Goal: Download file/media

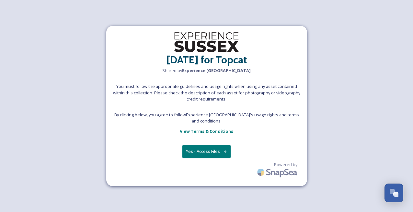
click at [205, 154] on button "Yes - Access Files" at bounding box center [206, 151] width 49 height 13
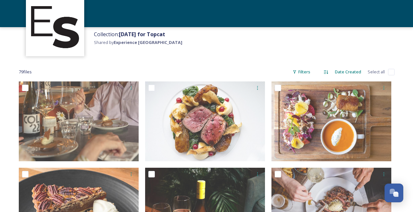
scroll to position [33, 0]
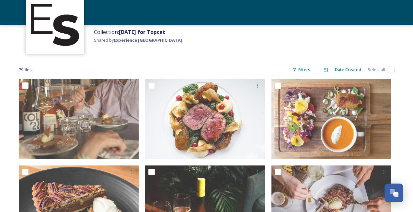
click at [356, 69] on div "Date Created" at bounding box center [347, 69] width 33 height 13
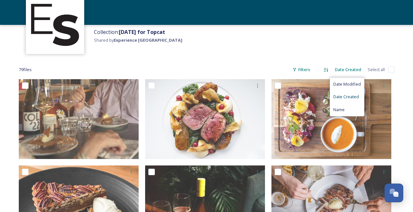
click at [344, 95] on span "Date Created" at bounding box center [346, 97] width 26 height 6
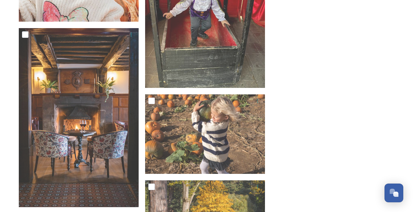
scroll to position [3061, 0]
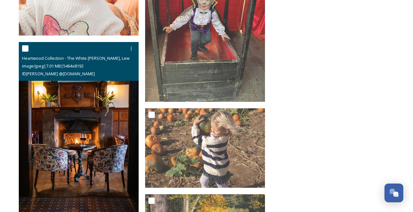
click at [26, 46] on input "checkbox" at bounding box center [25, 48] width 6 height 6
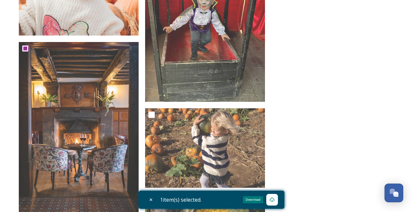
click at [274, 201] on icon at bounding box center [271, 199] width 5 height 5
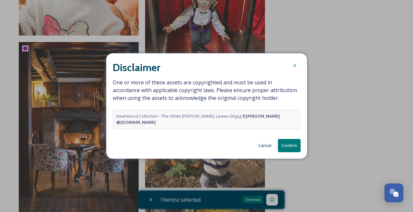
click at [265, 144] on button "Cancel" at bounding box center [264, 145] width 19 height 13
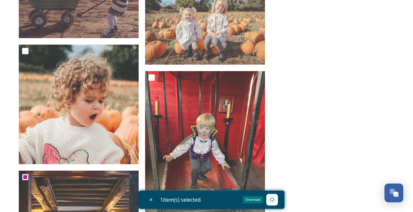
scroll to position [2849, 0]
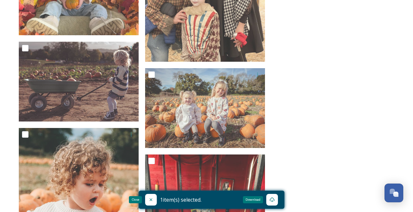
click at [151, 199] on icon at bounding box center [150, 199] width 5 height 5
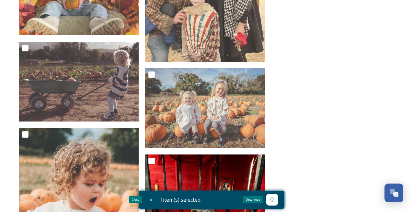
checkbox input "false"
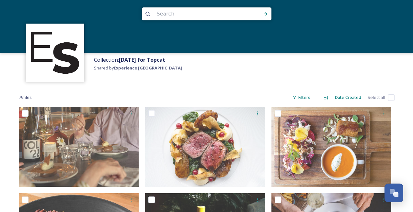
scroll to position [0, 0]
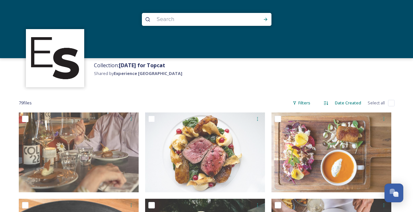
click at [159, 19] on input at bounding box center [197, 19] width 89 height 14
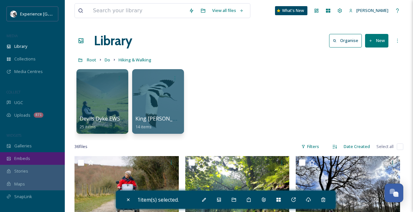
scroll to position [280, 0]
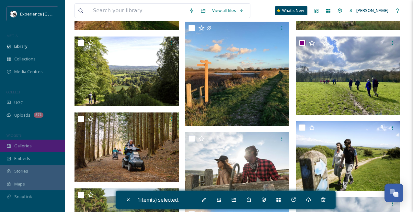
click at [23, 147] on span "Galleries" at bounding box center [22, 146] width 17 height 6
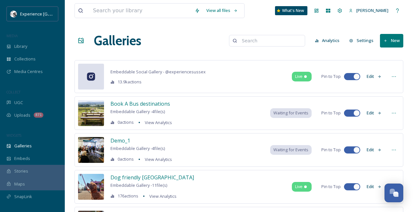
click at [254, 41] on input at bounding box center [270, 40] width 63 height 13
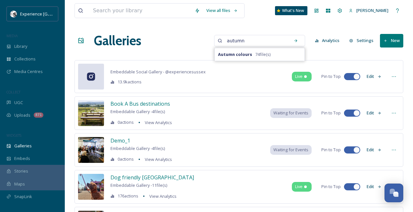
type input "autumn"
click at [264, 55] on span "74 file(s)" at bounding box center [262, 54] width 15 height 6
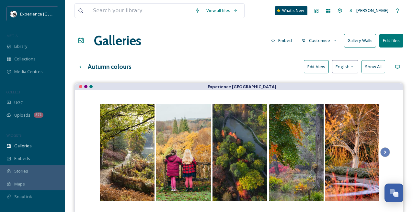
click at [117, 66] on h3 "Autumn colours" at bounding box center [110, 66] width 44 height 9
click at [389, 151] on button at bounding box center [385, 153] width 10 height 10
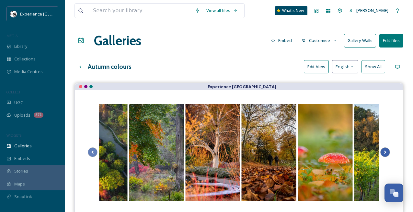
click at [389, 151] on button at bounding box center [385, 153] width 10 height 10
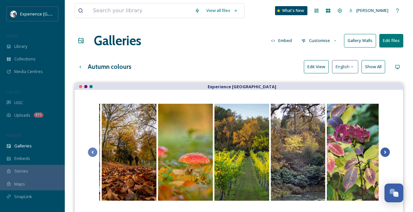
click at [389, 152] on button at bounding box center [385, 153] width 10 height 10
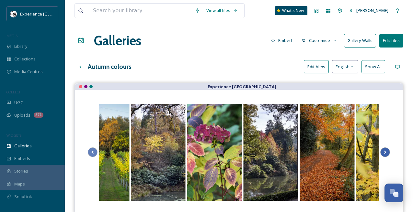
click at [389, 152] on button at bounding box center [385, 153] width 10 height 10
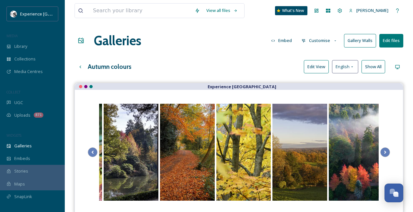
click at [390, 152] on div at bounding box center [239, 152] width 328 height 125
click at [386, 151] on icon at bounding box center [384, 153] width 9 height 10
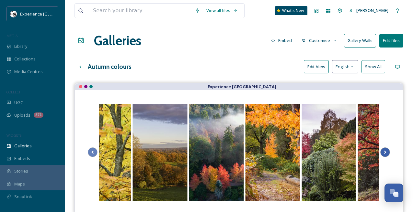
click at [386, 151] on icon at bounding box center [384, 153] width 9 height 10
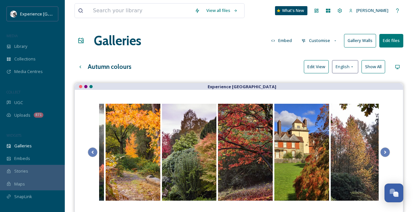
click at [244, 87] on strong "Experience [GEOGRAPHIC_DATA]" at bounding box center [241, 87] width 69 height 6
click at [107, 66] on h3 "Autumn colours" at bounding box center [110, 66] width 44 height 9
click at [378, 70] on button "Show All" at bounding box center [373, 66] width 24 height 13
click at [260, 86] on strong "Experience [GEOGRAPHIC_DATA]" at bounding box center [241, 87] width 69 height 6
click at [385, 149] on icon at bounding box center [384, 153] width 9 height 10
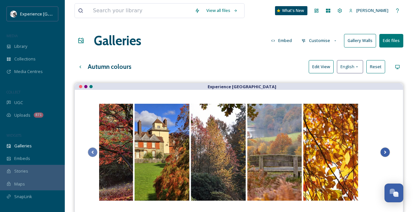
click at [385, 149] on icon at bounding box center [384, 153] width 9 height 10
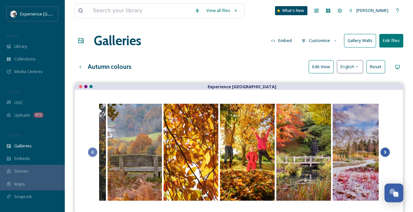
click at [385, 149] on icon at bounding box center [384, 153] width 9 height 10
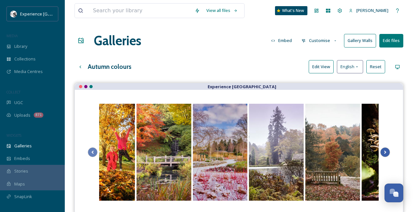
click at [385, 149] on icon at bounding box center [384, 153] width 9 height 10
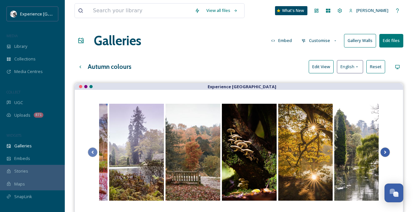
click at [385, 149] on icon at bounding box center [384, 153] width 9 height 10
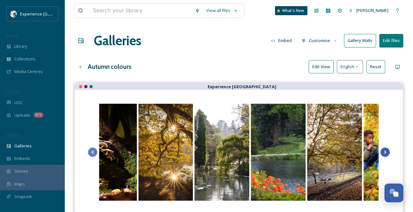
click at [385, 149] on icon at bounding box center [384, 153] width 9 height 10
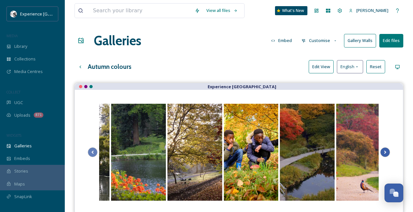
click at [385, 149] on icon at bounding box center [384, 153] width 9 height 10
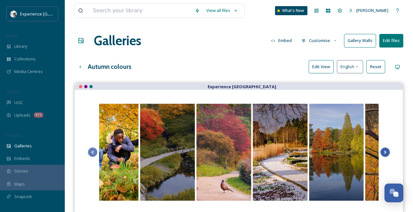
click at [385, 149] on icon at bounding box center [384, 153] width 9 height 10
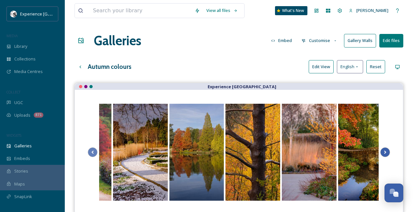
click at [385, 149] on icon at bounding box center [384, 153] width 9 height 10
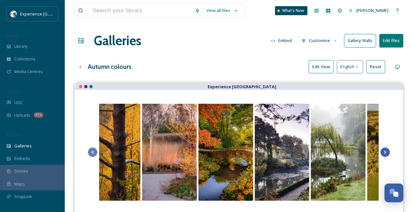
click at [385, 149] on icon at bounding box center [384, 153] width 9 height 10
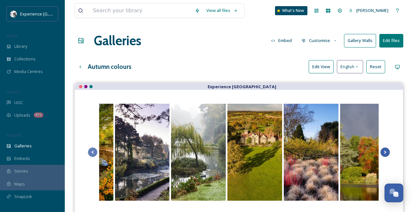
click at [385, 149] on icon at bounding box center [384, 153] width 9 height 10
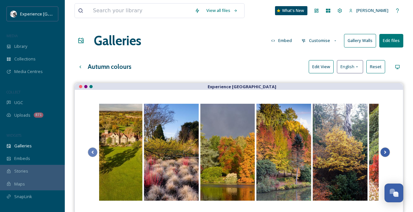
click at [385, 149] on icon at bounding box center [384, 153] width 9 height 10
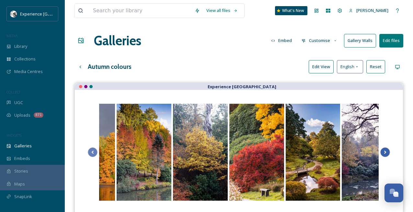
click at [385, 149] on icon at bounding box center [384, 153] width 9 height 10
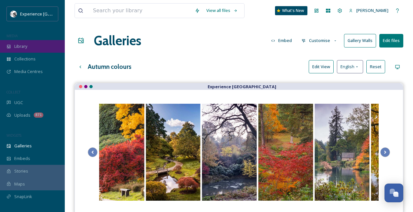
click at [40, 50] on div "Library" at bounding box center [32, 46] width 65 height 13
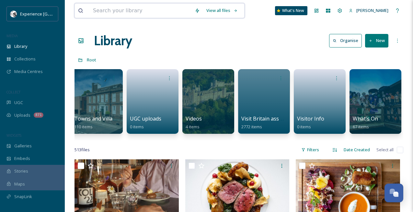
click at [108, 15] on input at bounding box center [141, 11] width 102 height 14
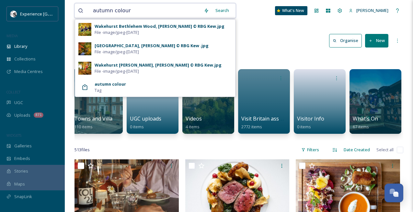
type input "autumn colour"
click at [108, 85] on strong "autumn colour" at bounding box center [110, 84] width 31 height 6
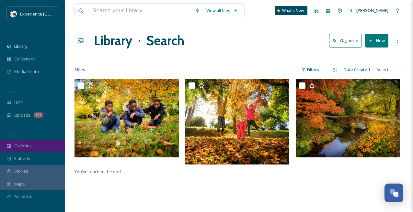
click at [26, 146] on span "Galleries" at bounding box center [22, 146] width 17 height 6
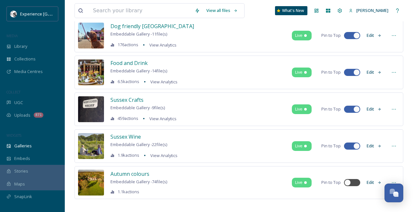
scroll to position [158, 0]
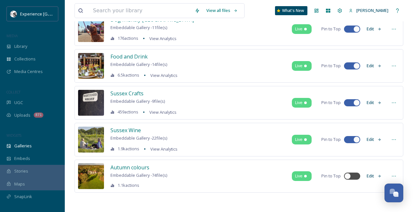
click at [393, 177] on icon at bounding box center [393, 176] width 5 height 5
click at [315, 183] on html "Experience Sussex MEDIA Library Collections Media Centres COLLECT UGC Uploads 8…" at bounding box center [206, 27] width 413 height 370
click at [140, 169] on span "Autumn colours" at bounding box center [129, 167] width 39 height 7
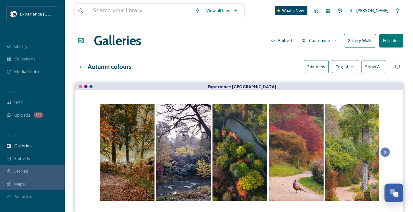
click at [94, 87] on div "Experience [GEOGRAPHIC_DATA]" at bounding box center [239, 86] width 328 height 6
click at [92, 87] on div "Experience [GEOGRAPHIC_DATA]" at bounding box center [239, 86] width 328 height 6
click at [88, 87] on div "Experience [GEOGRAPHIC_DATA]" at bounding box center [239, 86] width 328 height 6
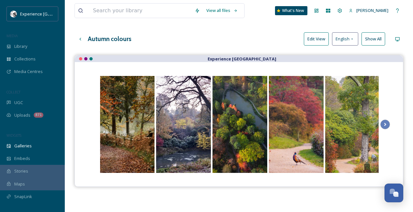
scroll to position [26, 0]
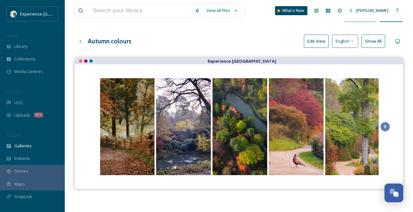
click at [240, 60] on strong "Experience [GEOGRAPHIC_DATA]" at bounding box center [241, 61] width 69 height 6
click at [150, 8] on input at bounding box center [141, 11] width 102 height 14
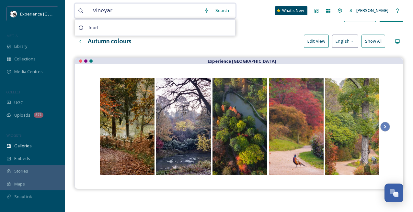
type input "vineyard"
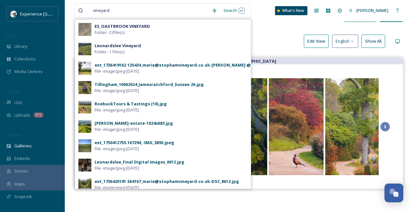
click at [279, 41] on div "Autumn colours Edit View English Show All" at bounding box center [238, 41] width 328 height 13
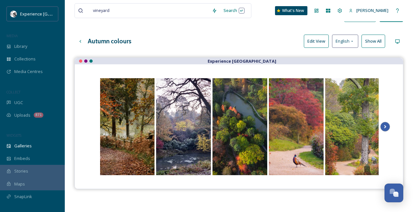
click at [384, 124] on icon at bounding box center [384, 127] width 9 height 10
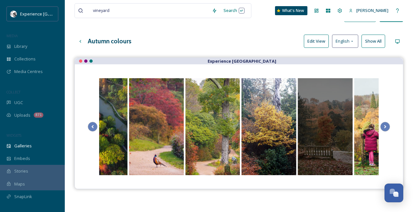
click at [317, 127] on div at bounding box center [325, 126] width 55 height 97
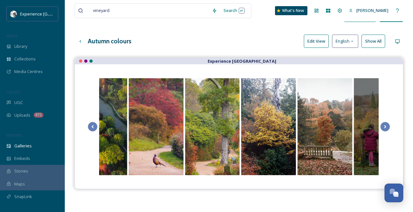
click at [362, 126] on div at bounding box center [380, 126] width 55 height 97
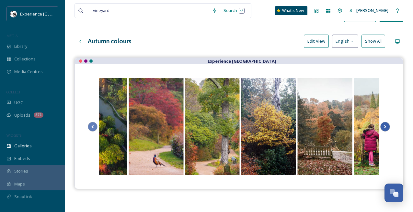
click at [385, 129] on icon at bounding box center [384, 127] width 9 height 10
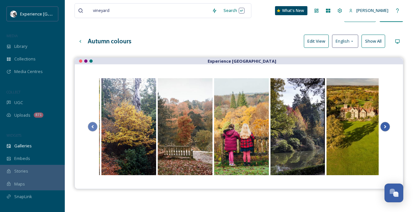
click at [385, 129] on icon at bounding box center [384, 127] width 9 height 10
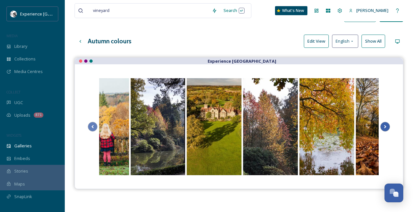
click at [385, 129] on icon at bounding box center [384, 127] width 9 height 10
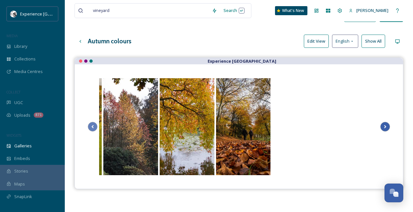
click at [385, 129] on icon at bounding box center [384, 127] width 9 height 10
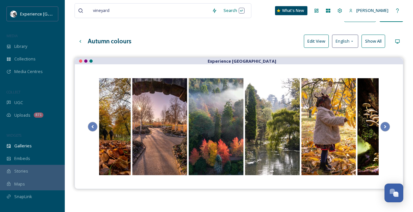
click at [80, 60] on div at bounding box center [80, 61] width 3 height 3
click at [86, 60] on div at bounding box center [85, 61] width 3 height 3
click at [96, 61] on div "Experience [GEOGRAPHIC_DATA]" at bounding box center [239, 61] width 328 height 6
click at [229, 58] on div "Experience [GEOGRAPHIC_DATA]" at bounding box center [238, 124] width 328 height 132
click at [229, 58] on strong "Experience [GEOGRAPHIC_DATA]" at bounding box center [241, 61] width 69 height 6
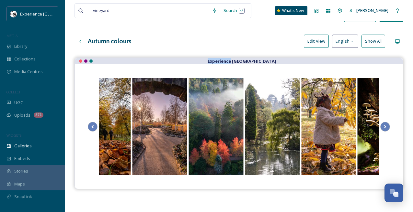
click at [229, 58] on strong "Experience [GEOGRAPHIC_DATA]" at bounding box center [241, 61] width 69 height 6
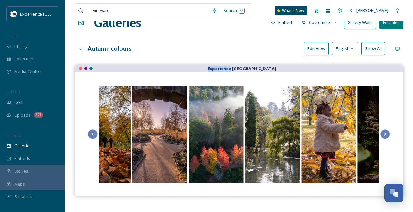
scroll to position [0, 0]
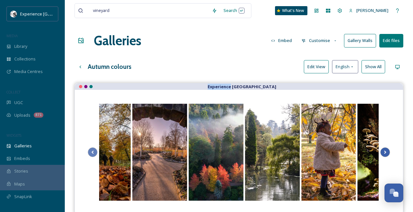
click at [385, 152] on icon at bounding box center [385, 152] width 2 height 3
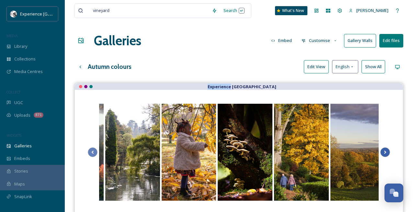
click at [385, 152] on icon at bounding box center [385, 152] width 2 height 3
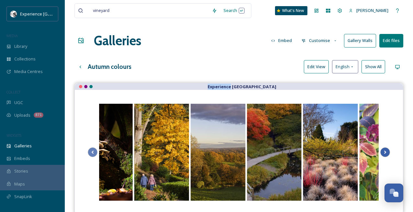
click at [385, 152] on icon at bounding box center [385, 152] width 2 height 3
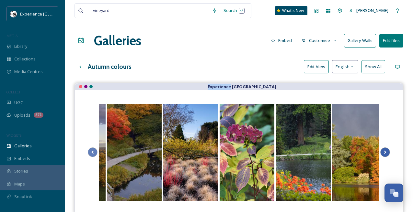
click at [385, 152] on icon at bounding box center [385, 152] width 2 height 3
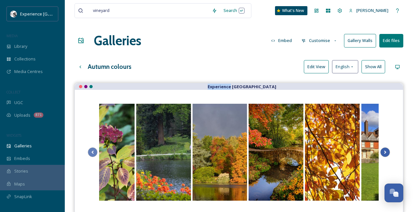
click at [385, 152] on icon at bounding box center [385, 152] width 2 height 3
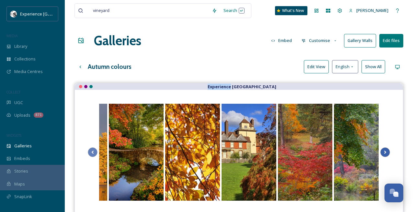
click at [385, 152] on icon at bounding box center [385, 152] width 2 height 3
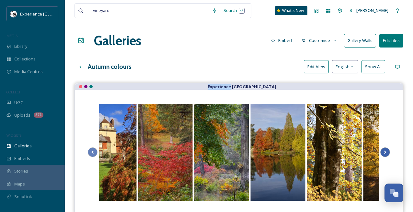
click at [385, 152] on icon at bounding box center [385, 152] width 2 height 3
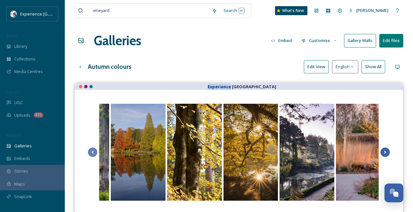
click at [385, 152] on icon at bounding box center [385, 152] width 2 height 3
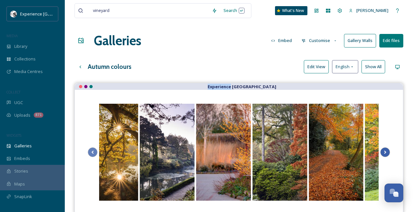
click at [385, 152] on icon at bounding box center [385, 152] width 2 height 3
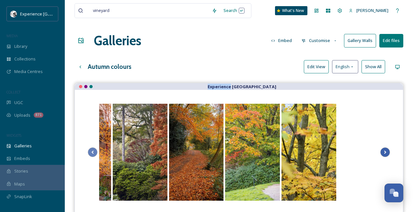
click at [385, 152] on icon at bounding box center [385, 152] width 2 height 3
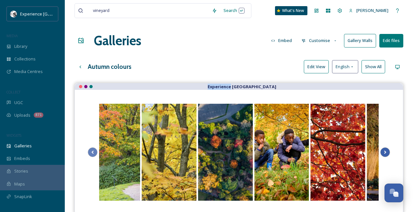
click at [385, 152] on icon at bounding box center [385, 152] width 2 height 3
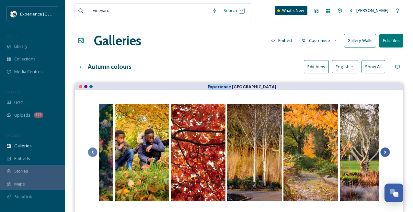
click at [385, 152] on icon at bounding box center [385, 152] width 2 height 3
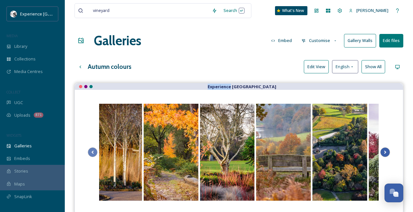
click at [385, 152] on icon at bounding box center [385, 152] width 2 height 3
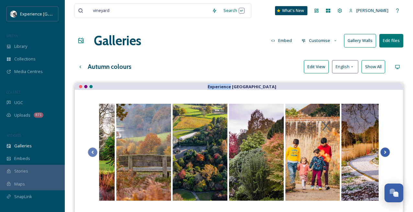
click at [385, 152] on icon at bounding box center [385, 152] width 2 height 3
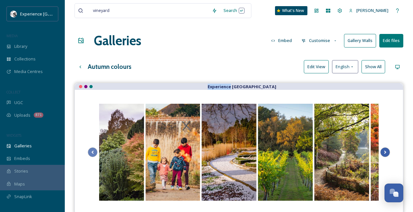
click at [385, 152] on icon at bounding box center [385, 152] width 2 height 3
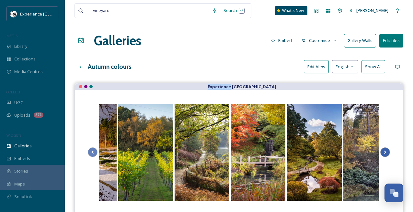
click at [385, 152] on icon at bounding box center [385, 152] width 2 height 3
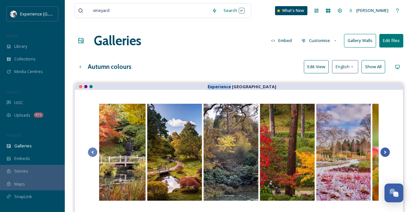
click at [385, 152] on icon at bounding box center [385, 152] width 2 height 3
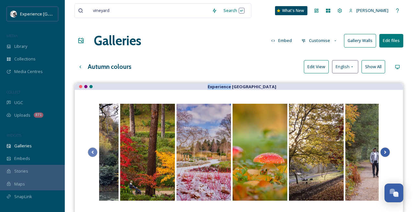
click at [385, 152] on icon at bounding box center [385, 152] width 2 height 3
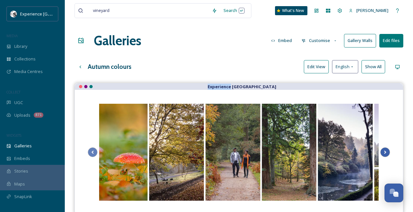
click at [385, 152] on icon at bounding box center [384, 153] width 9 height 10
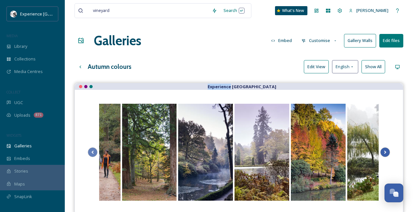
click at [385, 152] on icon at bounding box center [384, 153] width 9 height 10
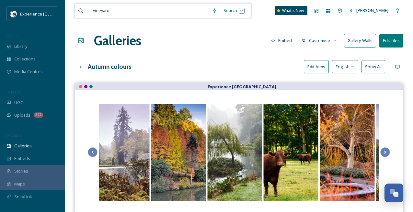
click at [126, 13] on input at bounding box center [160, 11] width 95 height 14
click at [23, 46] on span "Library" at bounding box center [20, 46] width 13 height 6
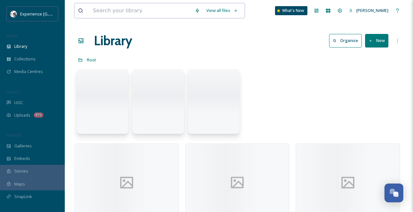
click at [135, 12] on input at bounding box center [141, 11] width 102 height 14
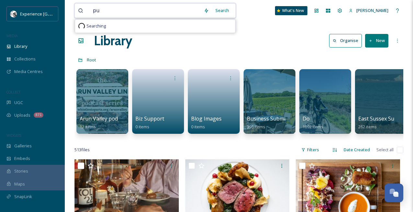
type input "pub"
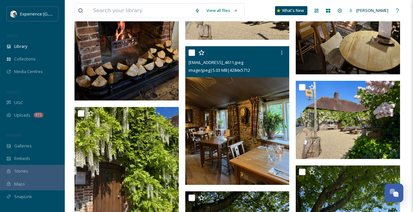
scroll to position [712, 0]
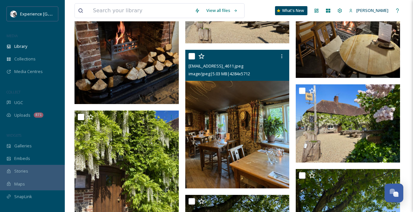
click at [192, 58] on input "checkbox" at bounding box center [191, 56] width 6 height 6
checkbox input "true"
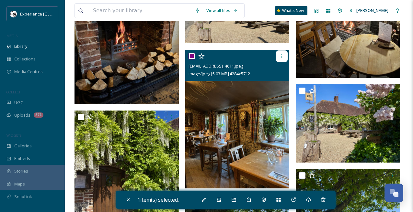
click at [281, 57] on icon at bounding box center [281, 56] width 5 height 5
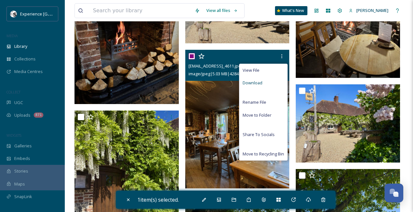
click at [251, 80] on span "Download" at bounding box center [252, 83] width 20 height 6
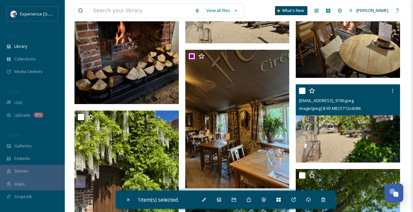
click at [303, 93] on input "checkbox" at bounding box center [302, 91] width 6 height 6
checkbox input "true"
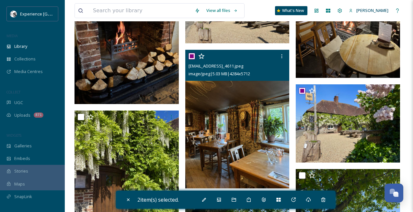
click at [193, 56] on input "checkbox" at bounding box center [191, 56] width 6 height 6
checkbox input "false"
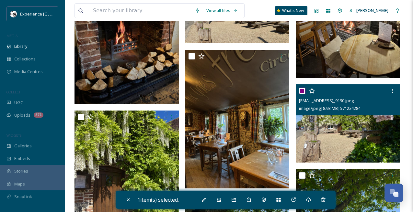
click at [300, 90] on input "checkbox" at bounding box center [302, 91] width 6 height 6
checkbox input "false"
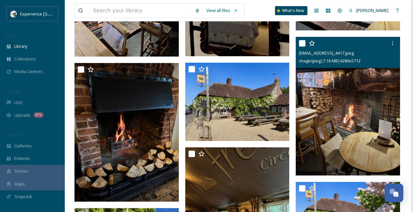
scroll to position [612, 0]
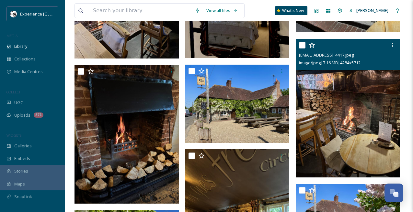
click at [304, 45] on input "checkbox" at bounding box center [302, 45] width 6 height 6
checkbox input "true"
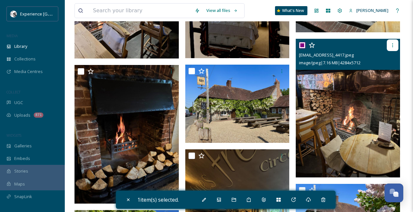
click at [390, 46] on icon at bounding box center [392, 45] width 5 height 5
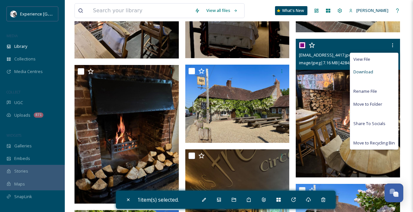
click at [367, 72] on span "Download" at bounding box center [363, 72] width 20 height 6
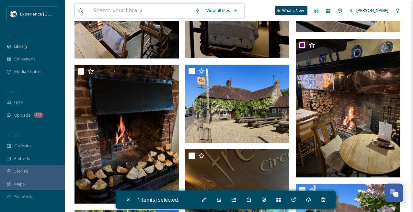
click at [154, 10] on input at bounding box center [141, 11] width 102 height 14
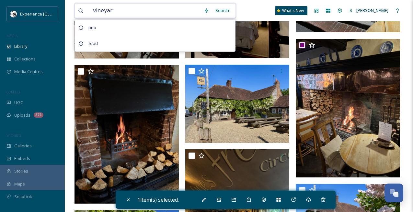
type input "vineyard"
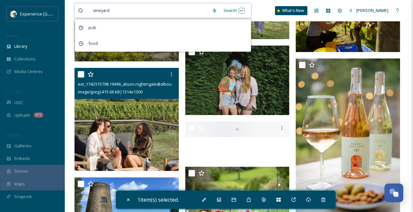
scroll to position [1149, 0]
